Goal: Check status

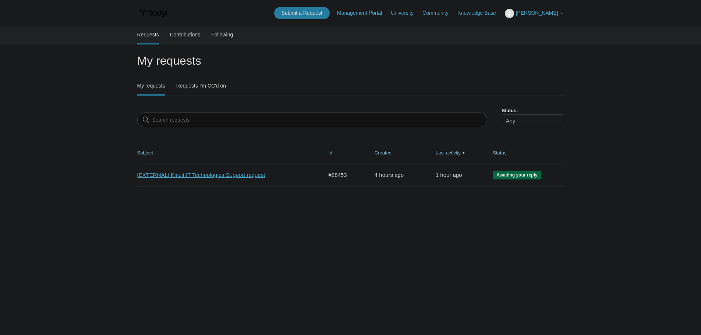
click at [187, 178] on link "[EXTERNAL] Kinzit IT Technologies Support request" at bounding box center [224, 175] width 175 height 8
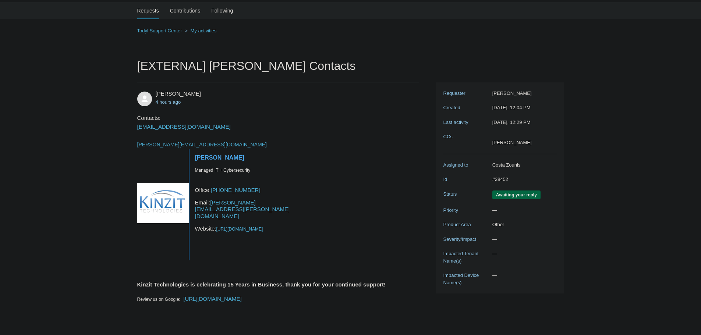
scroll to position [37, 0]
